Goal: Task Accomplishment & Management: Use online tool/utility

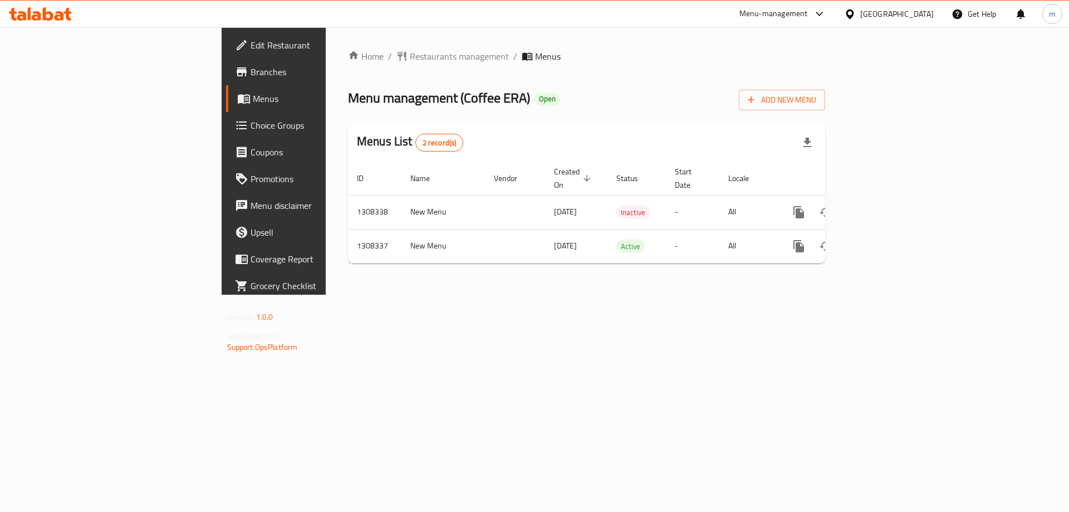
click at [226, 116] on link "Choice Groups" at bounding box center [313, 125] width 174 height 27
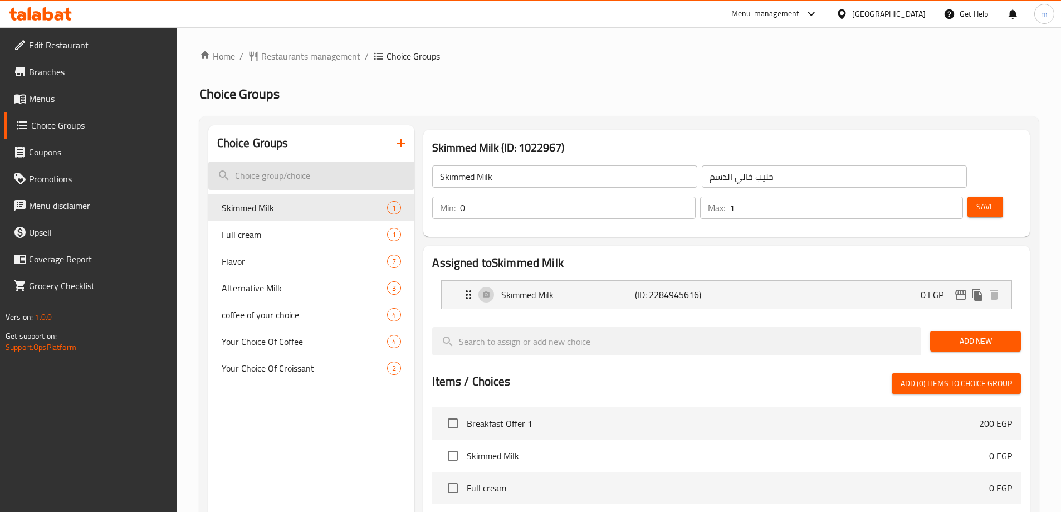
click at [305, 177] on input "search" at bounding box center [311, 176] width 207 height 28
paste input "Your Choice Of Croissant"
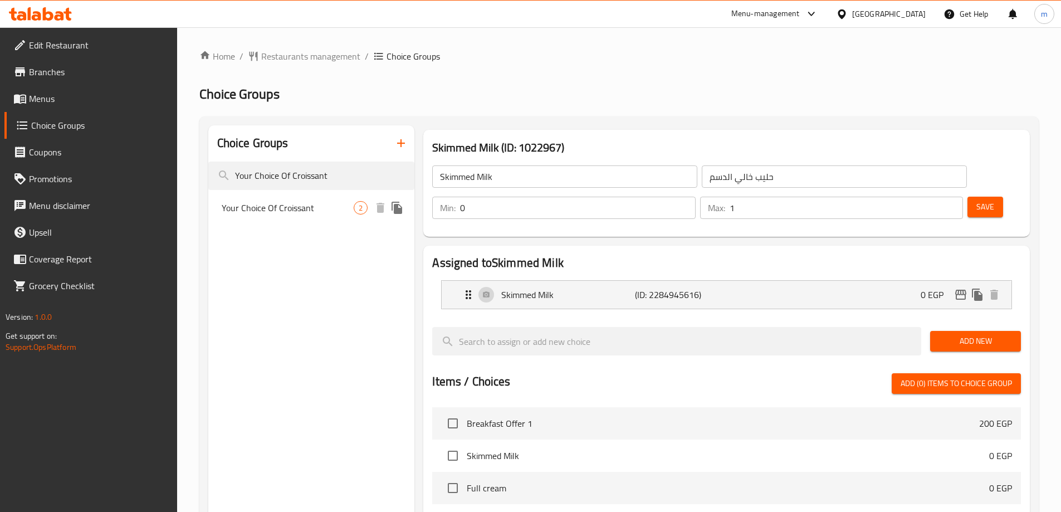
type input "Your Choice Of Croissant"
click at [334, 204] on span "Your Choice Of Croissant" at bounding box center [288, 207] width 133 height 13
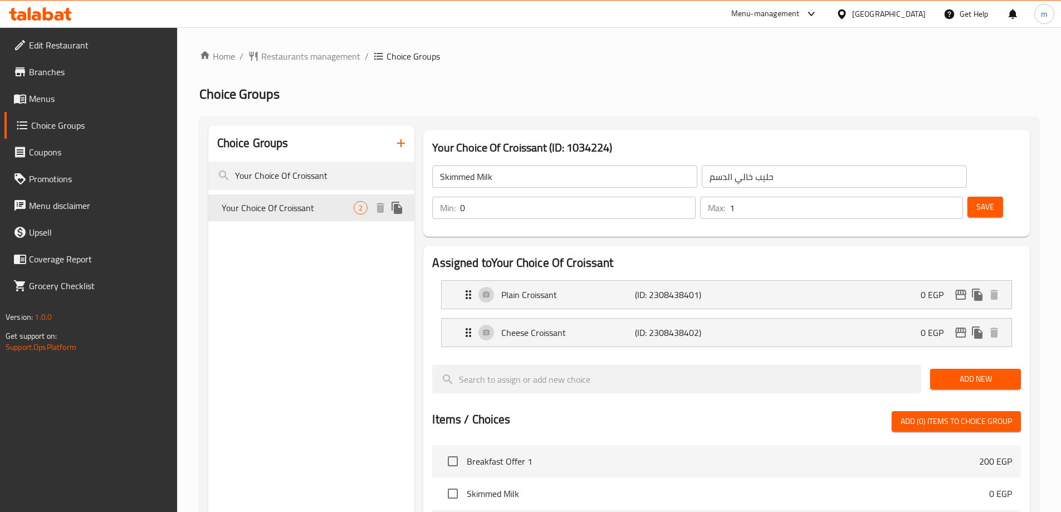
type input "Your Choice Of Croissant"
type input "إختيارك من الكرواسون"
type input "1"
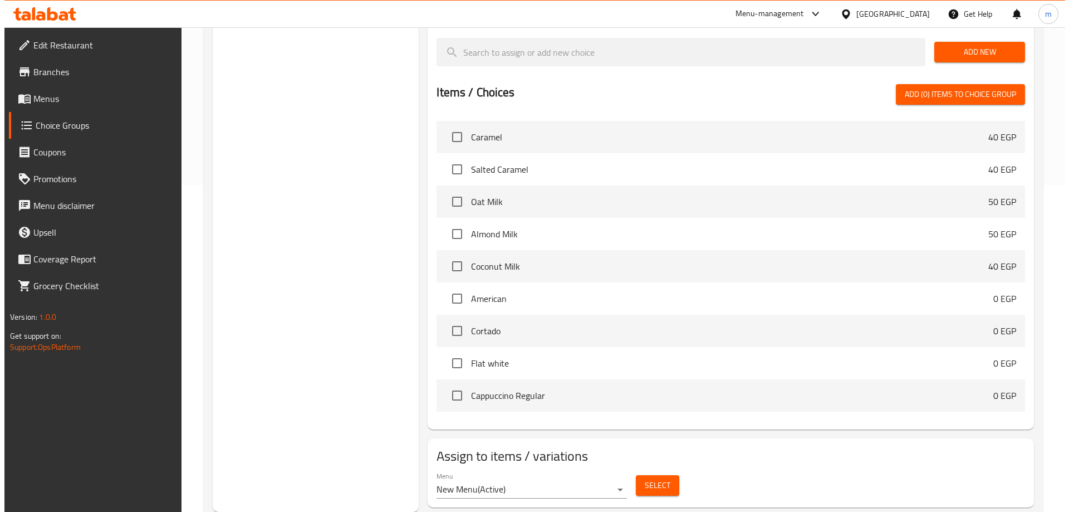
scroll to position [390, 0]
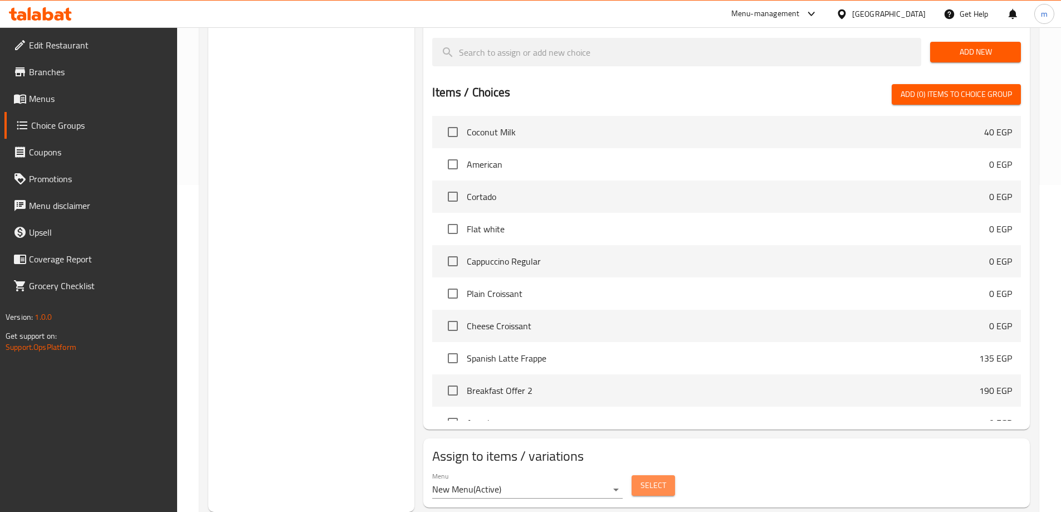
click at [661, 475] on button "Select" at bounding box center [653, 485] width 43 height 21
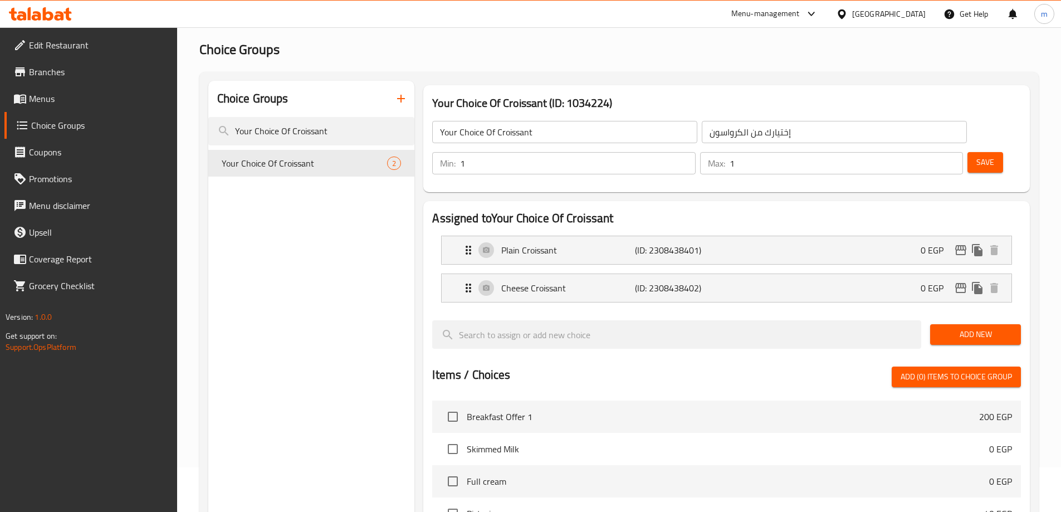
scroll to position [0, 0]
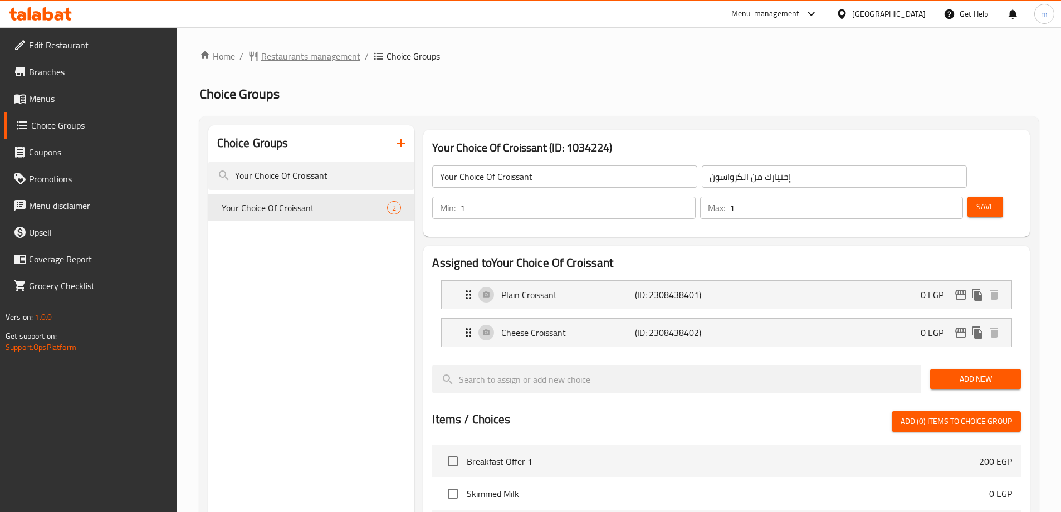
click at [312, 53] on span "Restaurants management" at bounding box center [310, 56] width 99 height 13
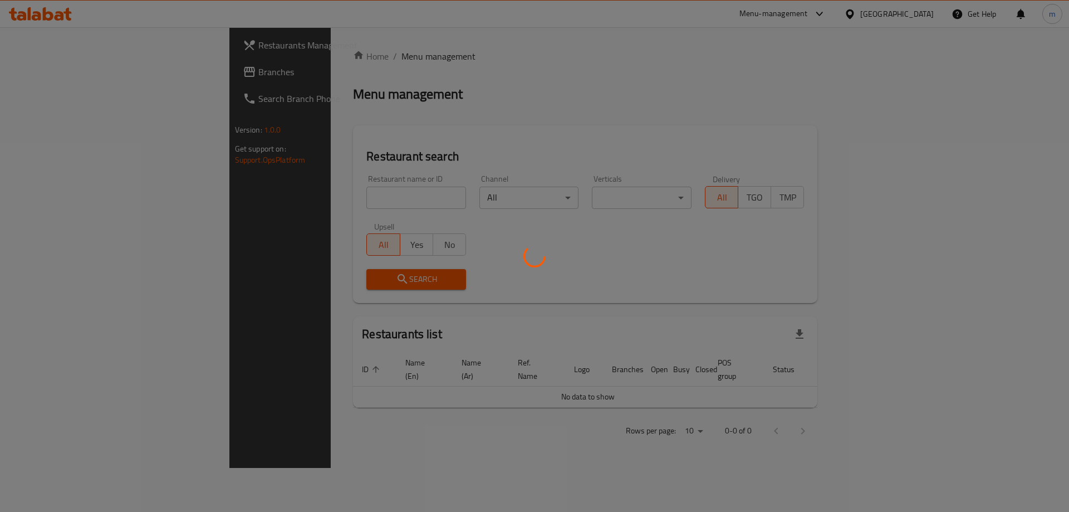
click at [82, 73] on div at bounding box center [534, 256] width 1069 height 512
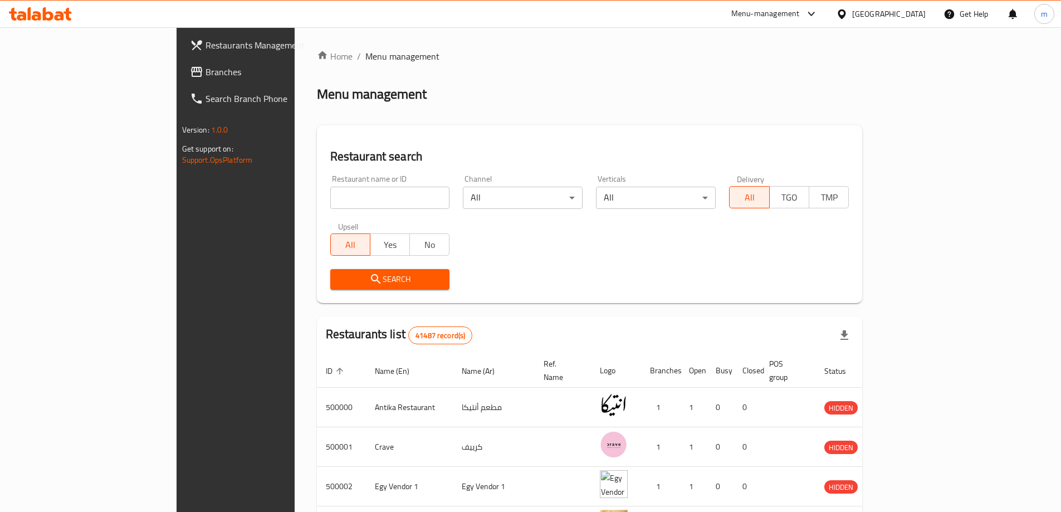
click at [206, 73] on span "Branches" at bounding box center [275, 71] width 139 height 13
